Goal: Task Accomplishment & Management: Use online tool/utility

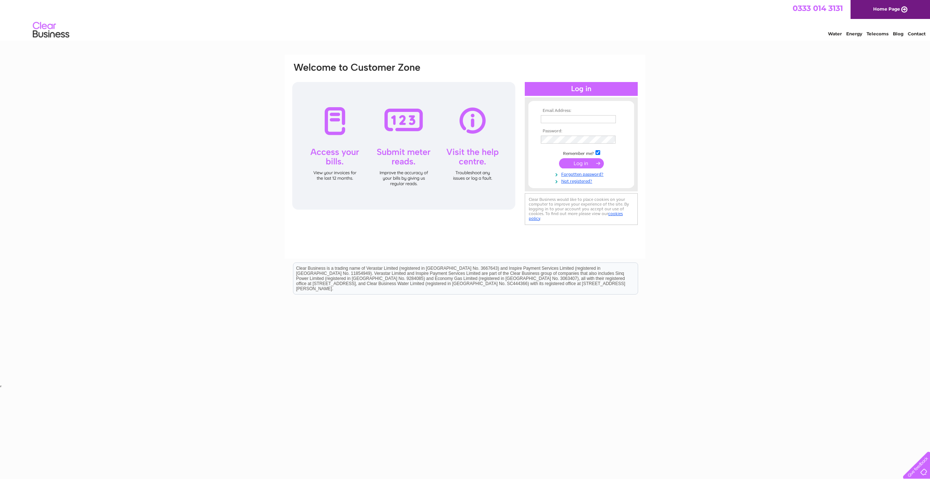
click at [564, 118] on input "text" at bounding box center [578, 119] width 75 height 8
click at [571, 120] on input "text" at bounding box center [579, 119] width 76 height 9
click at [559, 159] on input "submit" at bounding box center [581, 164] width 45 height 10
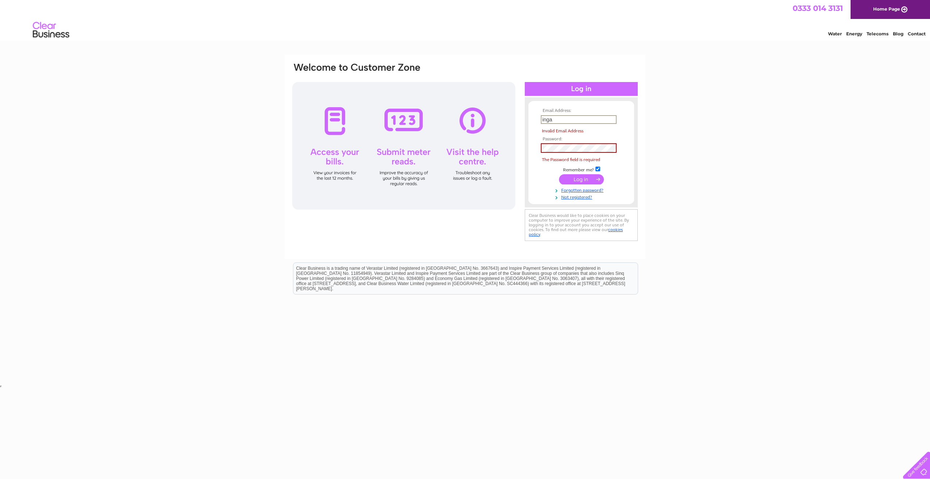
click at [571, 120] on input "inga" at bounding box center [579, 119] width 76 height 9
type input "[EMAIL_ADDRESS][DOMAIN_NAME]"
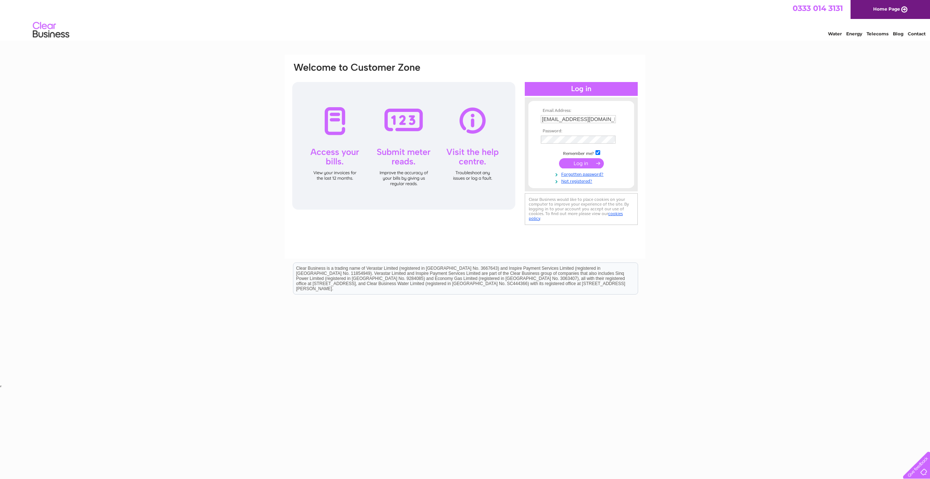
click at [582, 167] on input "submit" at bounding box center [581, 163] width 45 height 10
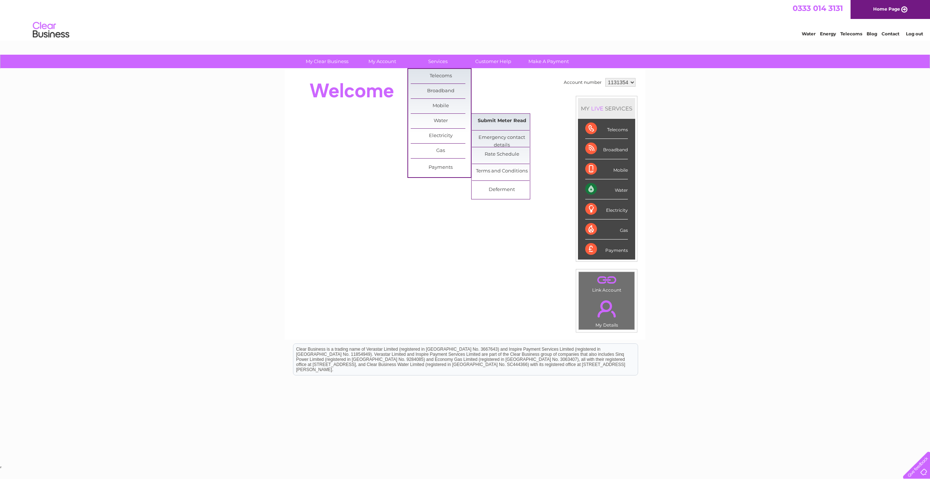
click at [499, 121] on link "Submit Meter Read" at bounding box center [502, 121] width 60 height 15
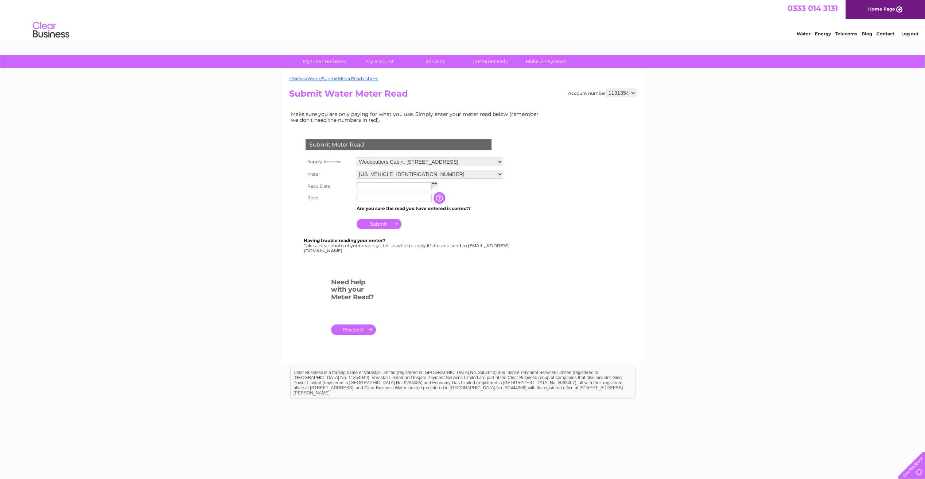
click at [436, 183] on img at bounding box center [434, 185] width 5 height 6
click at [413, 246] on link "28" at bounding box center [409, 248] width 10 height 7
type input "2025/08/28"
click at [398, 201] on input "text" at bounding box center [393, 198] width 75 height 8
type input "2288"
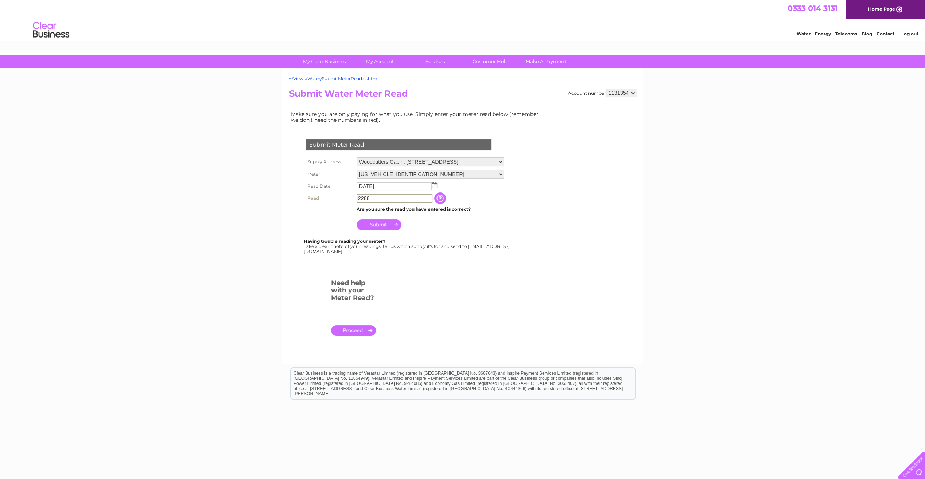
click at [378, 222] on input "Submit" at bounding box center [378, 224] width 45 height 10
